Goal: Find specific page/section

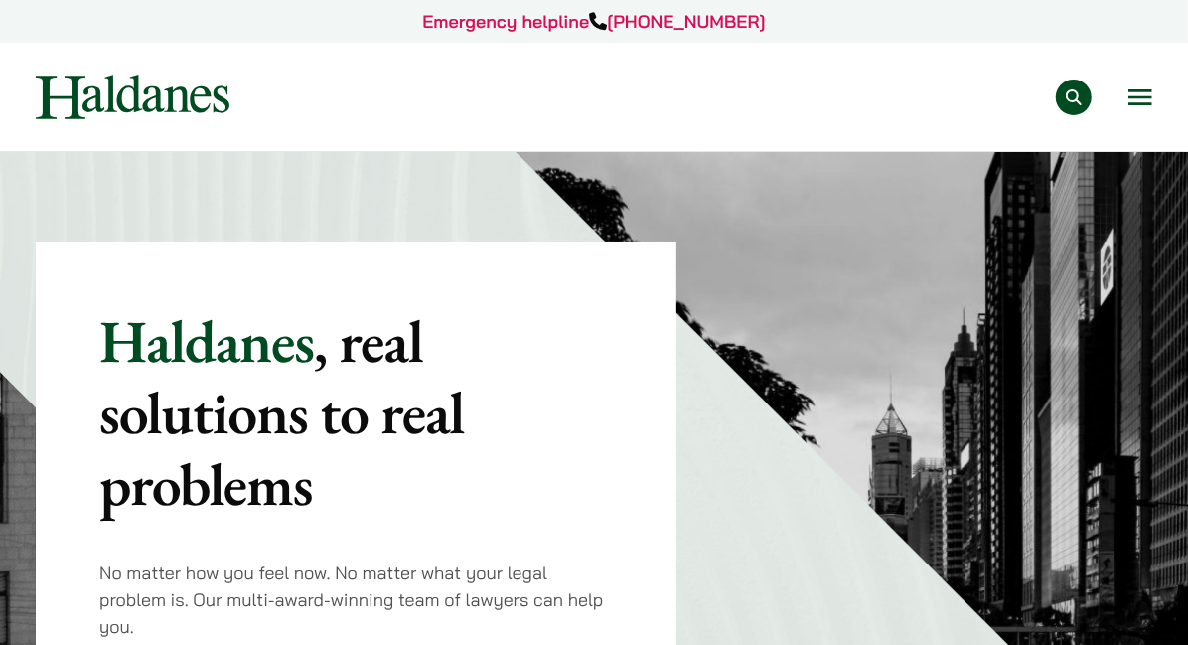
click at [0, 0] on link "Our Team" at bounding box center [0, 0] width 0 height 0
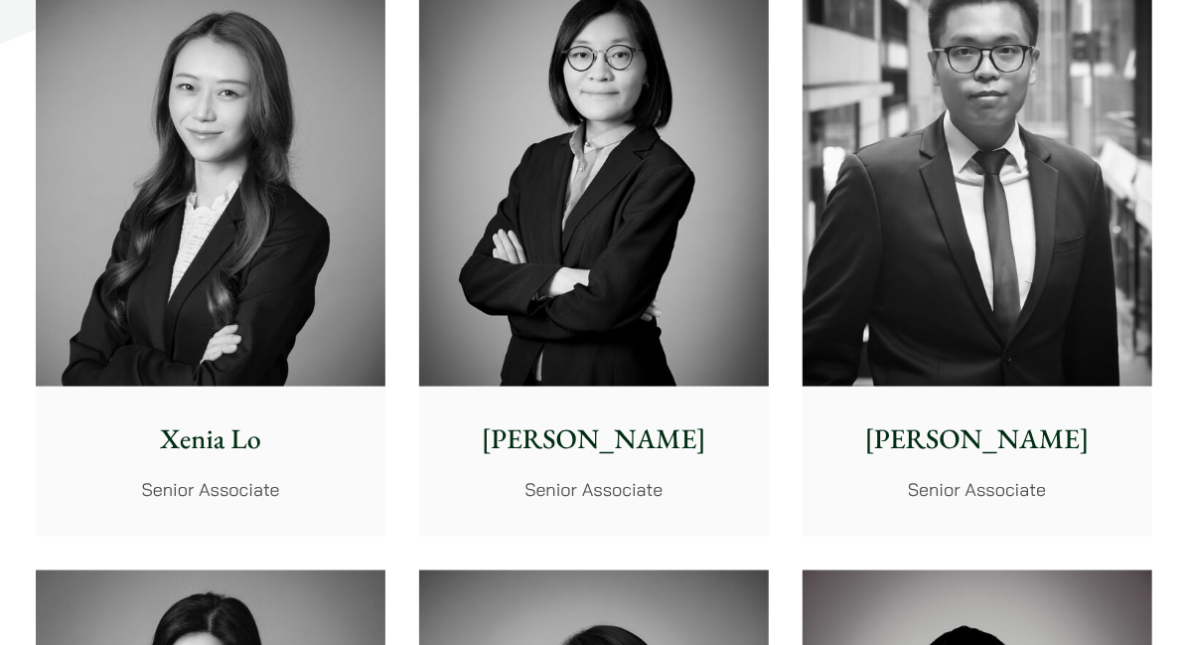
scroll to position [5071, 0]
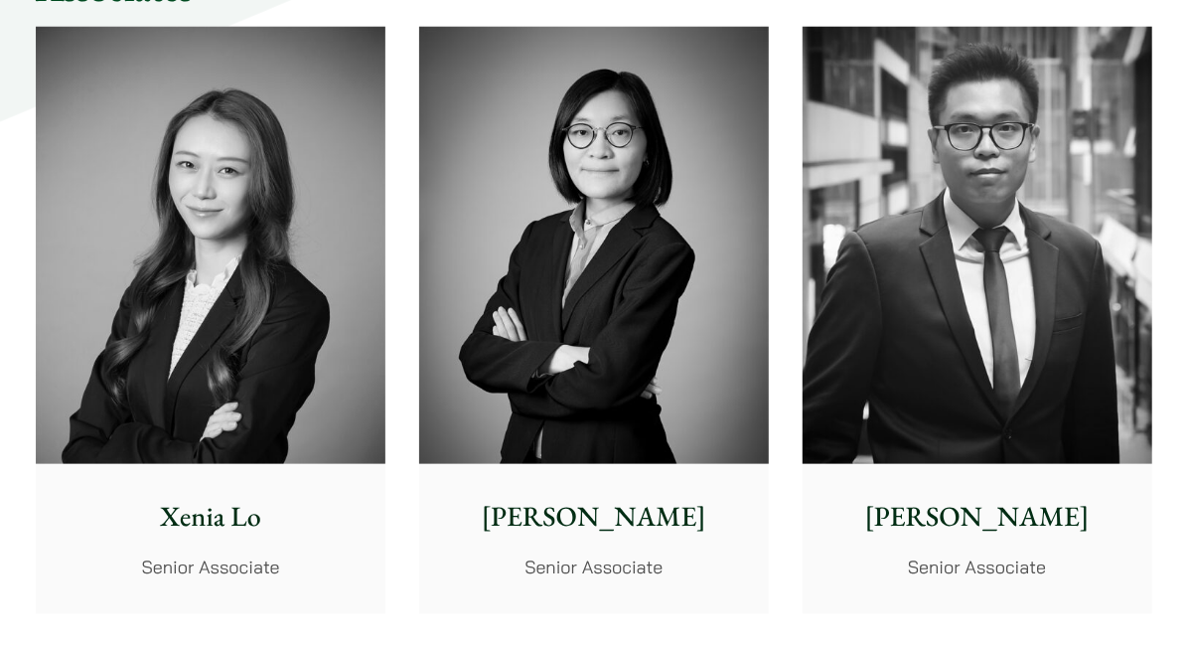
click at [991, 496] on p "[PERSON_NAME]" at bounding box center [977, 517] width 318 height 42
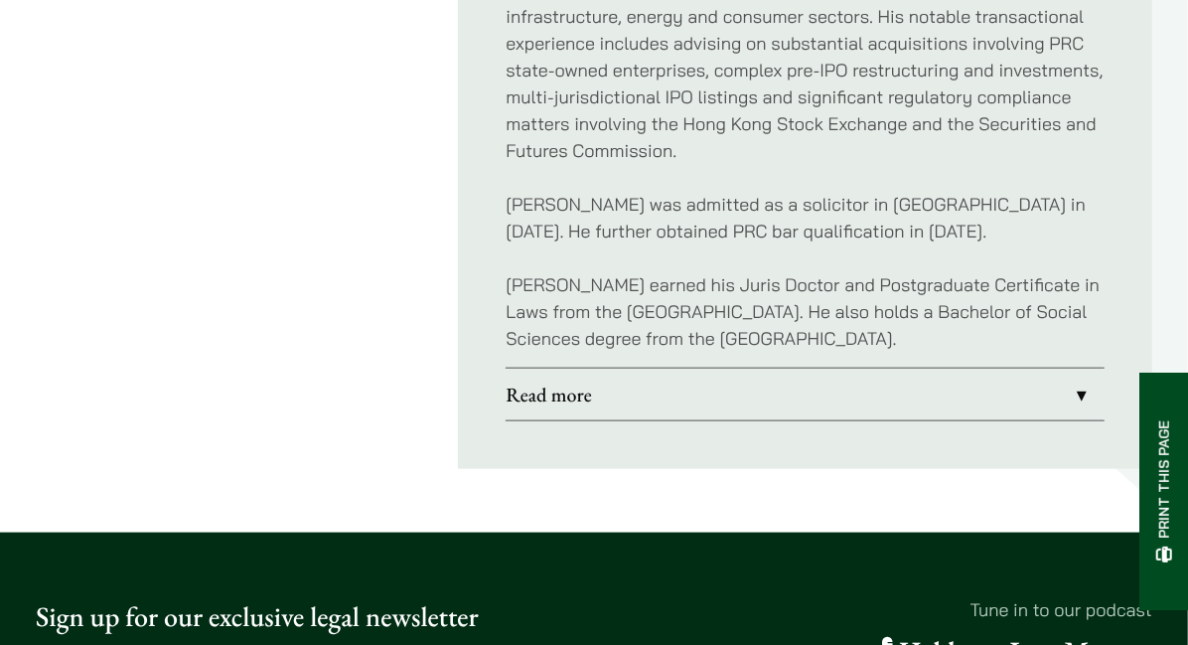
scroll to position [1030, 0]
